Goal: Obtain resource: Download file/media

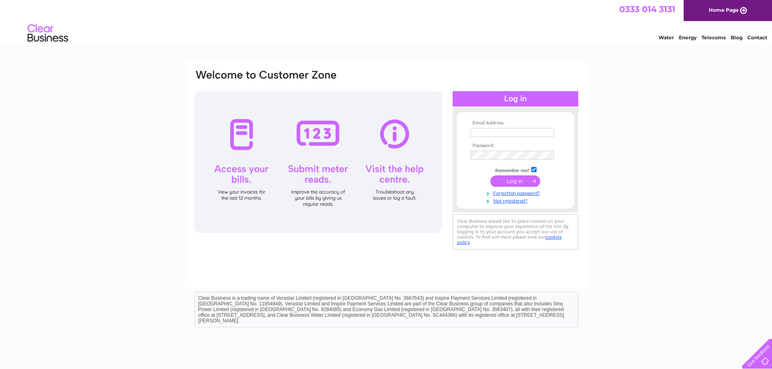
type input "amanda@andersonmacdonald.co.uk"
click at [519, 182] on input "submit" at bounding box center [516, 181] width 50 height 11
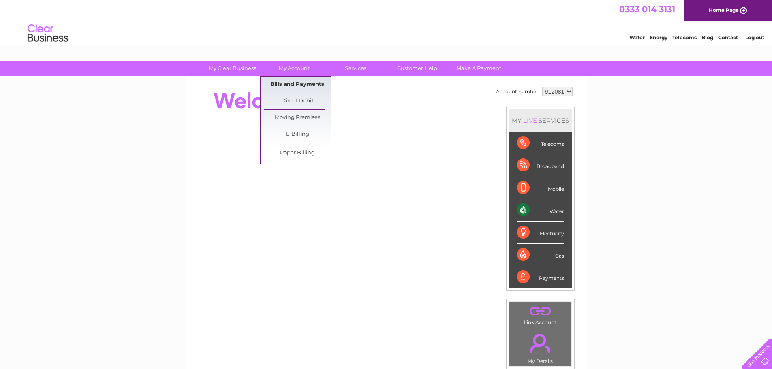
click at [288, 82] on link "Bills and Payments" at bounding box center [297, 85] width 67 height 16
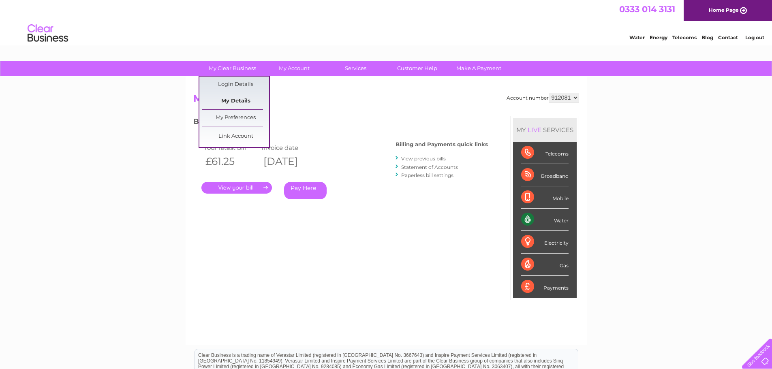
click at [222, 97] on link "My Details" at bounding box center [235, 101] width 67 height 16
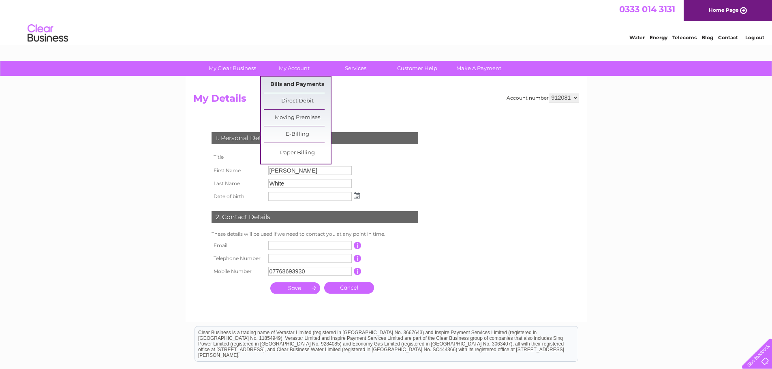
click at [289, 80] on link "Bills and Payments" at bounding box center [297, 85] width 67 height 16
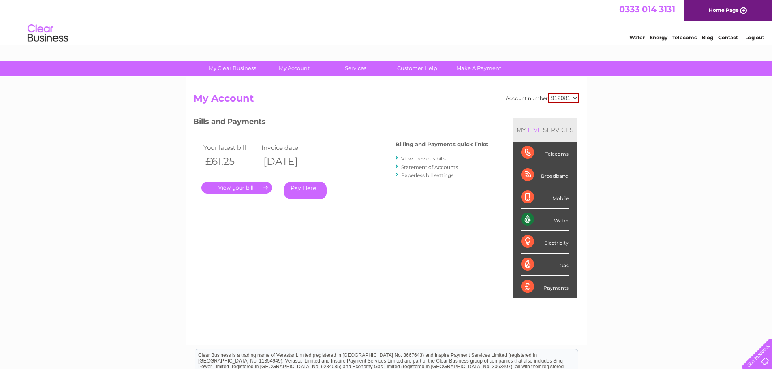
click at [562, 98] on select "912081" at bounding box center [563, 98] width 31 height 11
click at [428, 158] on link "View previous bills" at bounding box center [423, 159] width 45 height 6
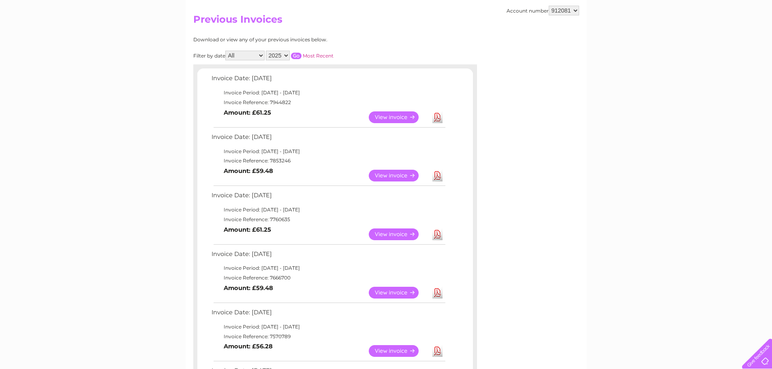
scroll to position [81, 0]
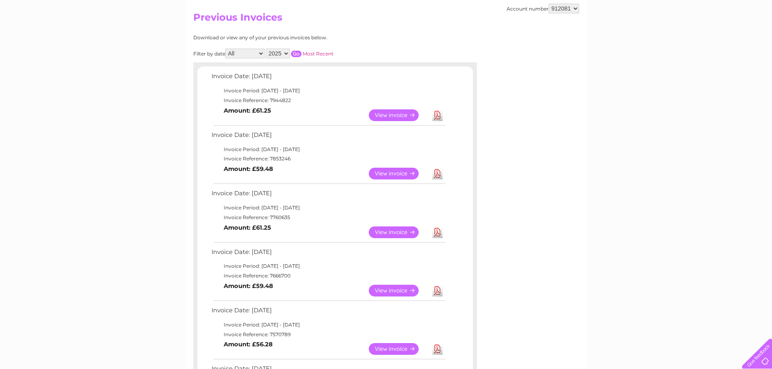
click at [396, 174] on link "View" at bounding box center [399, 174] width 60 height 12
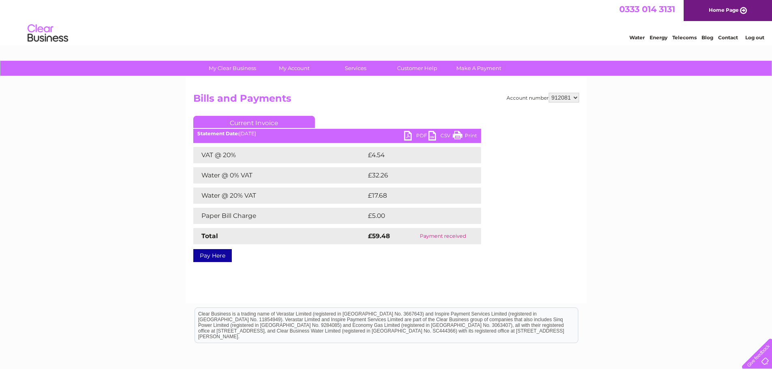
click at [417, 134] on link "PDF" at bounding box center [416, 137] width 24 height 12
click at [465, 132] on link "Print" at bounding box center [465, 137] width 24 height 12
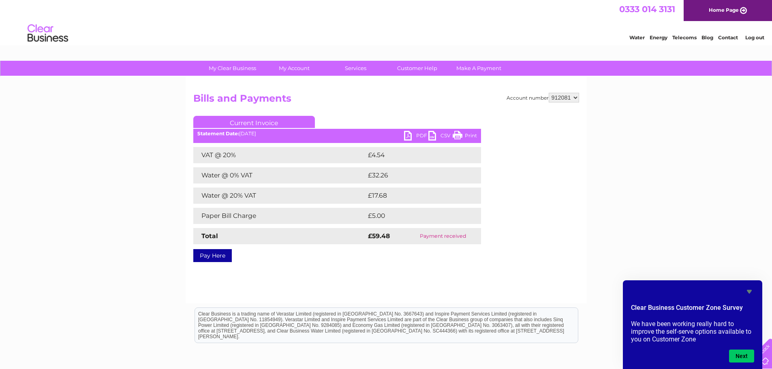
click at [757, 39] on link "Log out" at bounding box center [755, 37] width 19 height 6
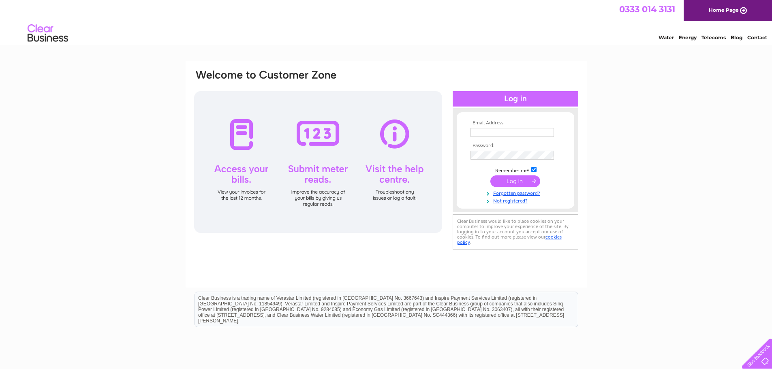
type input "[PERSON_NAME][EMAIL_ADDRESS][DOMAIN_NAME]"
click at [511, 188] on td at bounding box center [516, 181] width 94 height 15
click at [515, 183] on input "submit" at bounding box center [516, 181] width 50 height 11
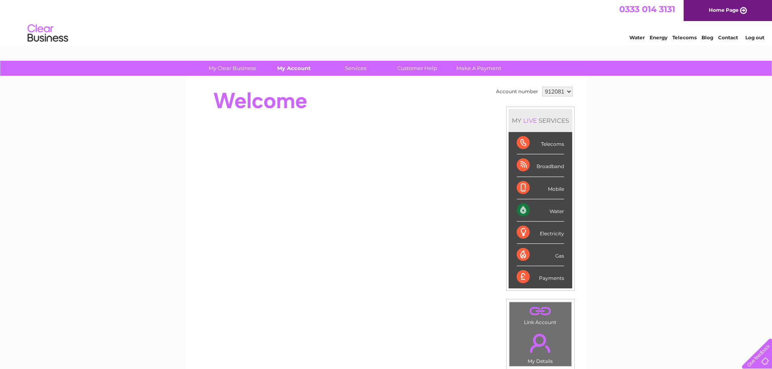
click at [287, 70] on link "My Account" at bounding box center [294, 68] width 67 height 15
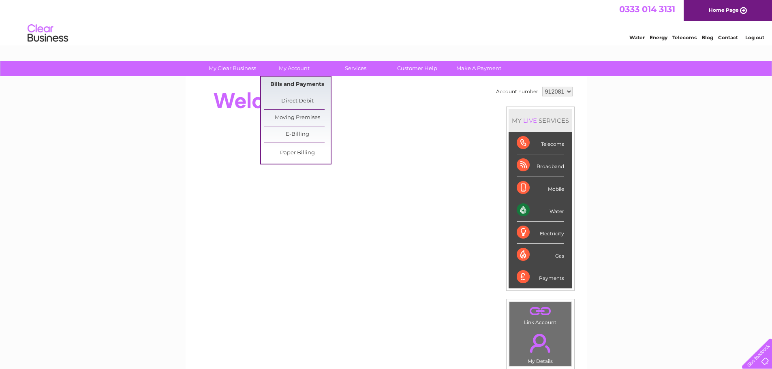
click at [292, 84] on link "Bills and Payments" at bounding box center [297, 85] width 67 height 16
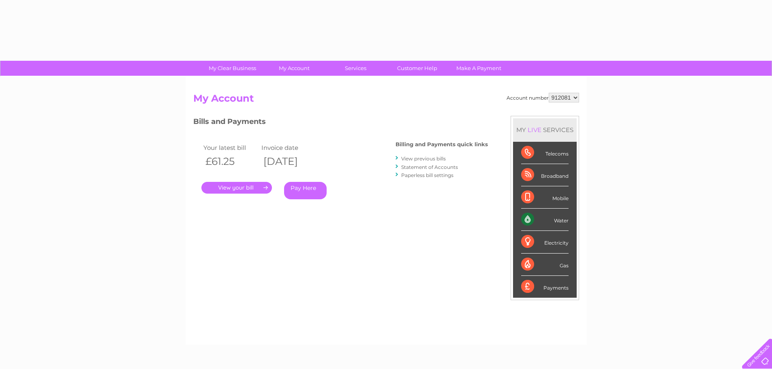
click at [430, 158] on link "View previous bills" at bounding box center [423, 159] width 45 height 6
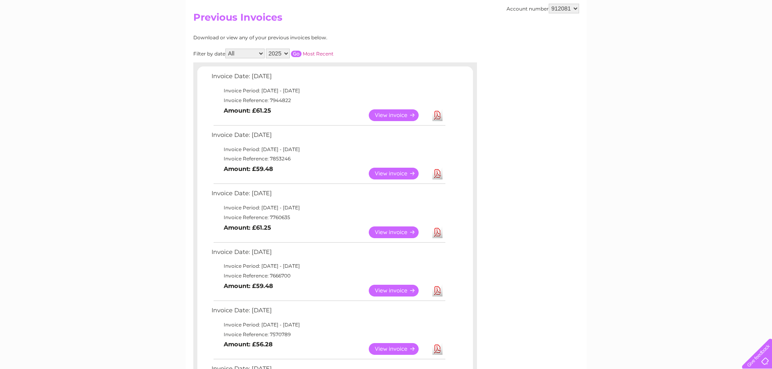
click at [405, 173] on link "View" at bounding box center [399, 174] width 60 height 12
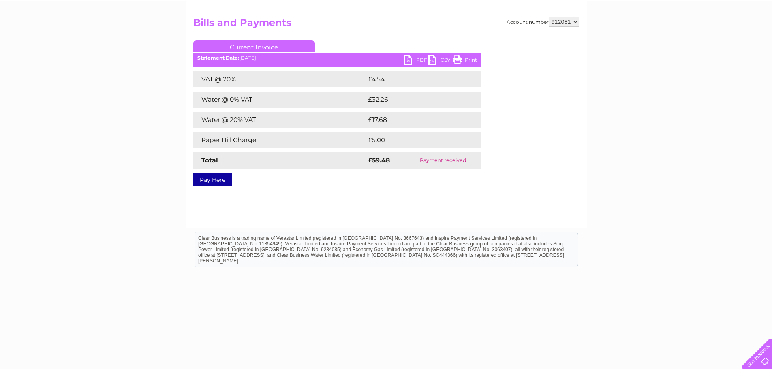
scroll to position [79, 0]
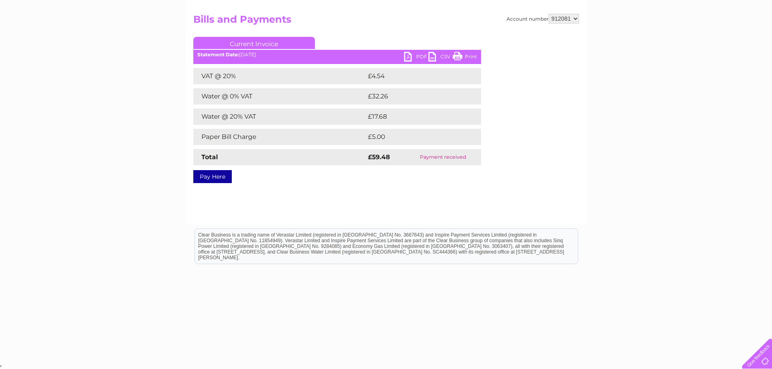
click at [412, 56] on link "PDF" at bounding box center [416, 58] width 24 height 12
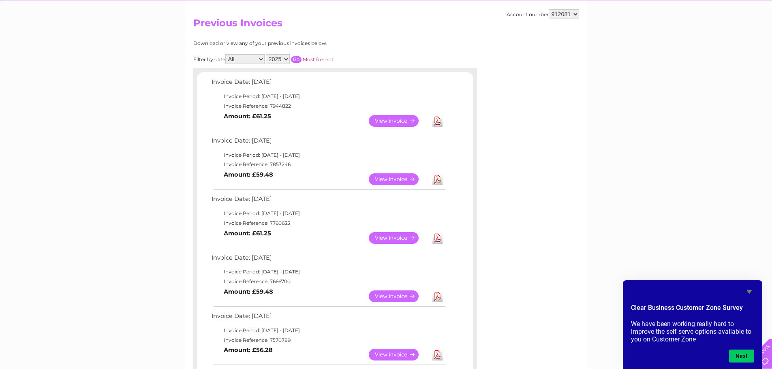
scroll to position [81, 0]
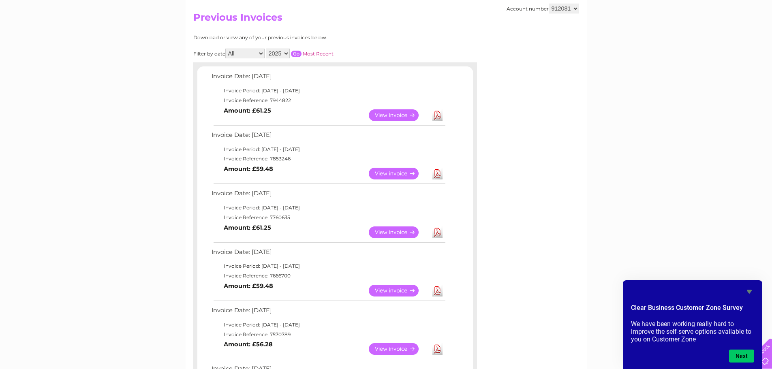
click at [400, 290] on link "View" at bounding box center [399, 291] width 60 height 12
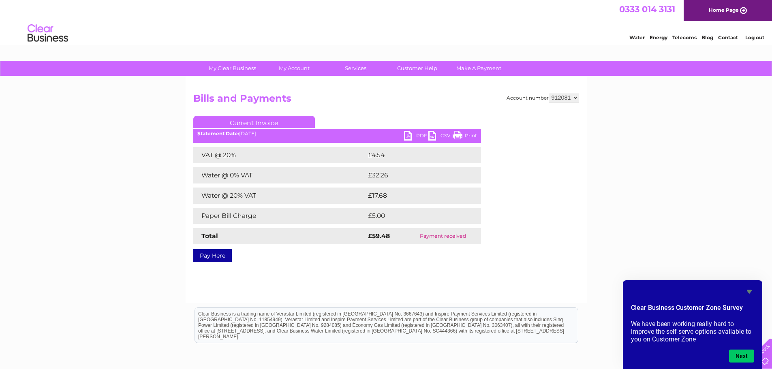
click at [412, 135] on link "PDF" at bounding box center [416, 137] width 24 height 12
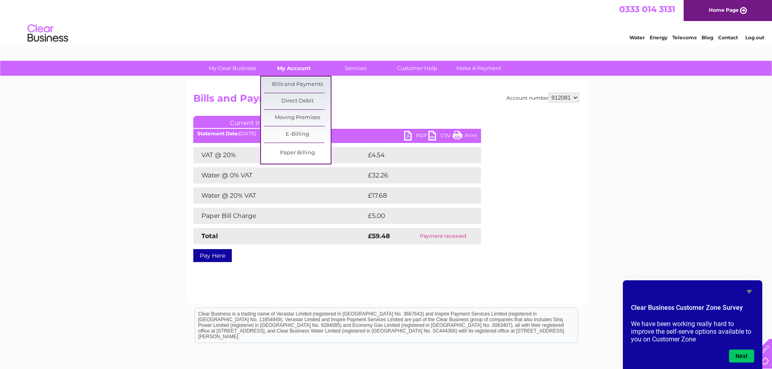
click at [289, 72] on link "My Account" at bounding box center [294, 68] width 67 height 15
click at [290, 86] on link "Bills and Payments" at bounding box center [297, 85] width 67 height 16
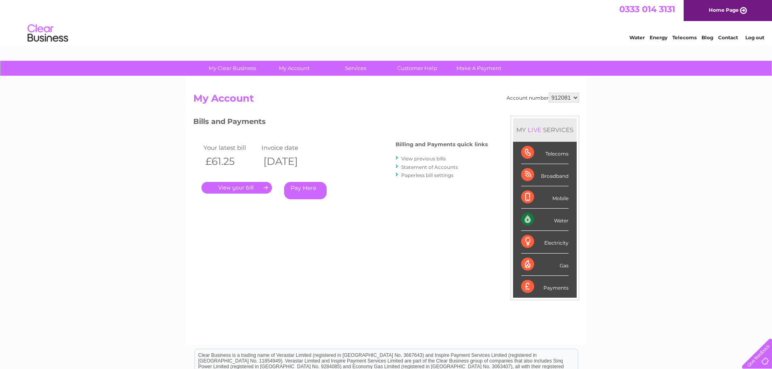
click at [227, 189] on link "." at bounding box center [237, 188] width 71 height 12
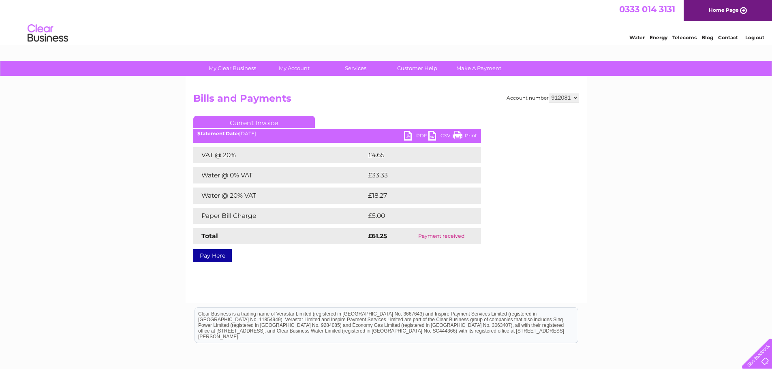
click at [416, 134] on link "PDF" at bounding box center [416, 137] width 24 height 12
